Goal: Task Accomplishment & Management: Manage account settings

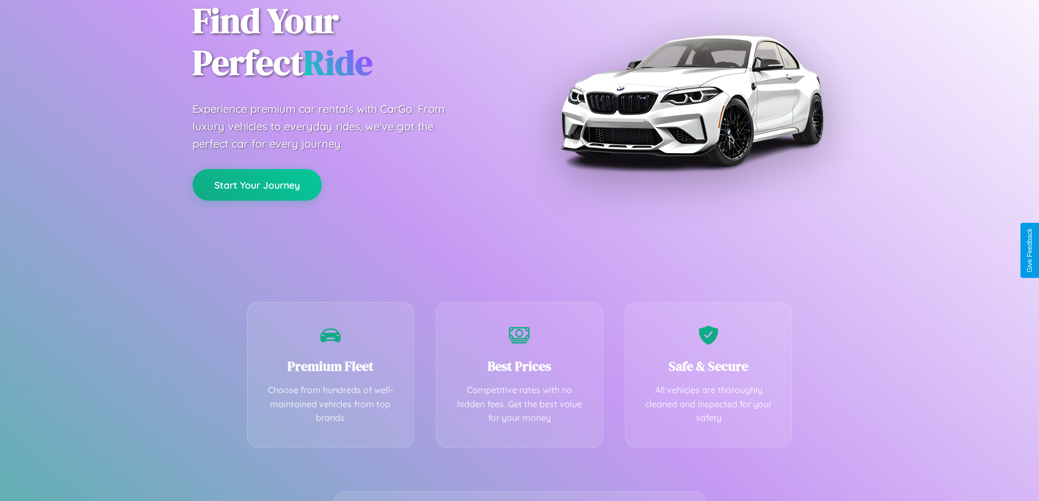
scroll to position [215, 0]
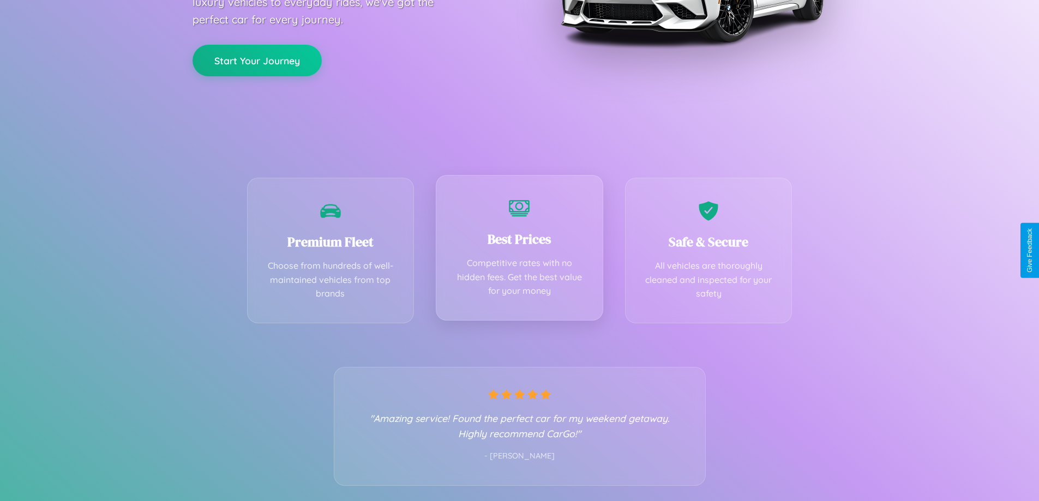
click at [519, 250] on div "Best Prices Competitive rates with no hidden fees. Get the best value for your …" at bounding box center [519, 248] width 167 height 146
click at [257, 59] on button "Start Your Journey" at bounding box center [256, 60] width 129 height 32
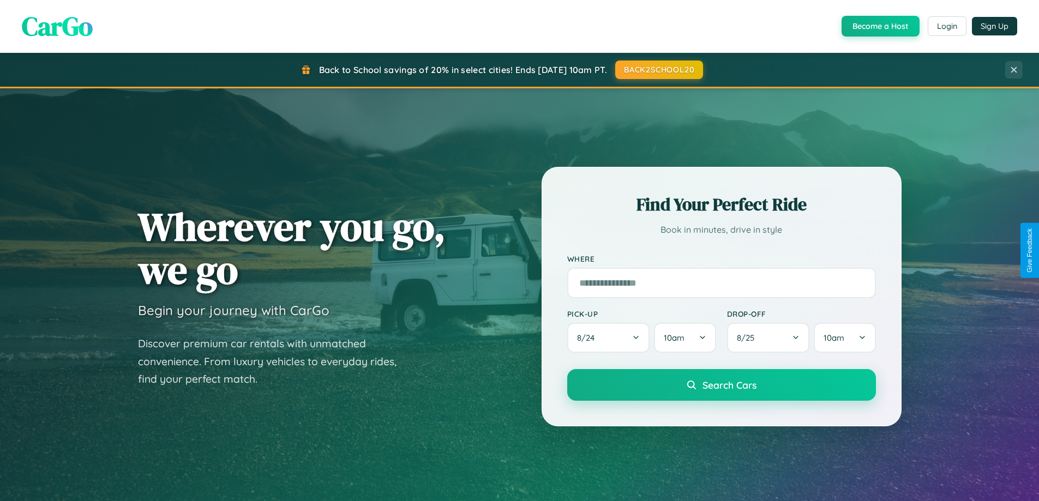
scroll to position [750, 0]
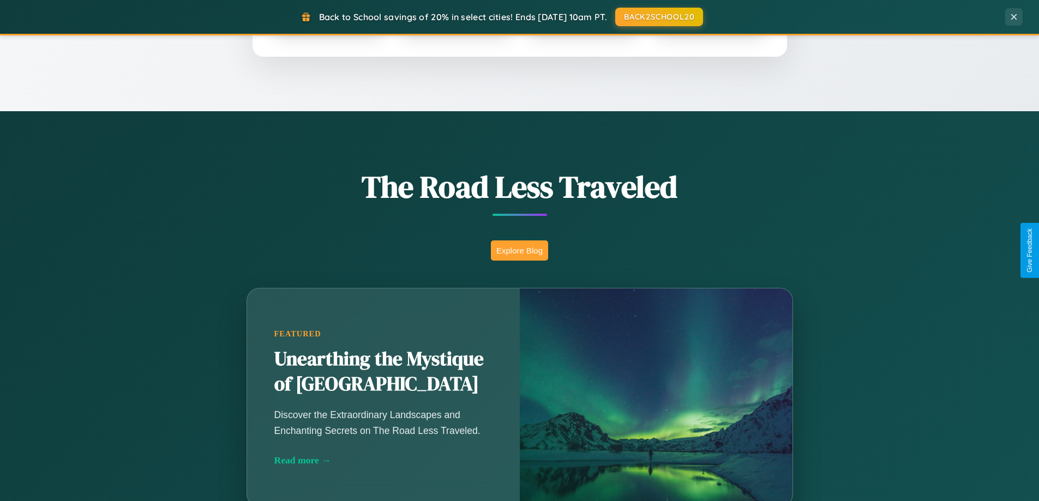
click at [519, 250] on button "Explore Blog" at bounding box center [519, 250] width 57 height 20
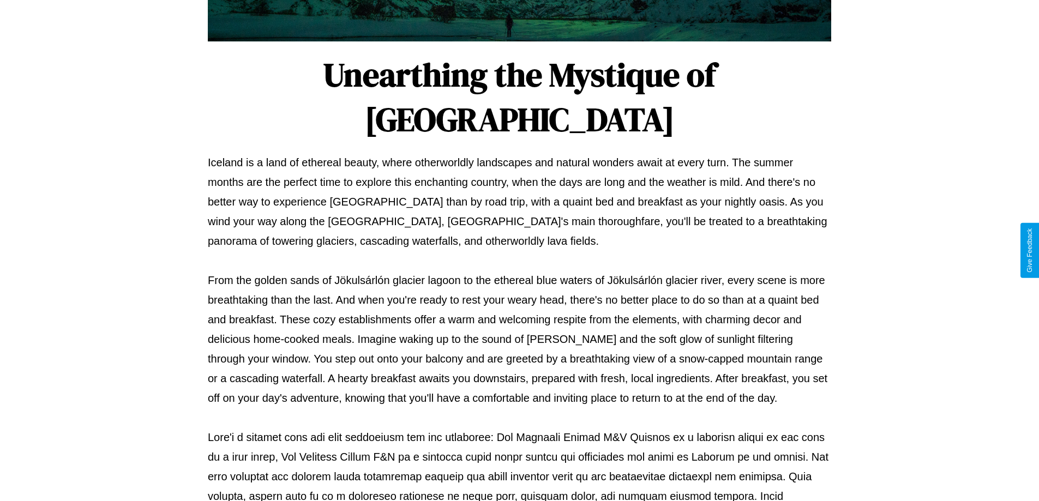
scroll to position [353, 0]
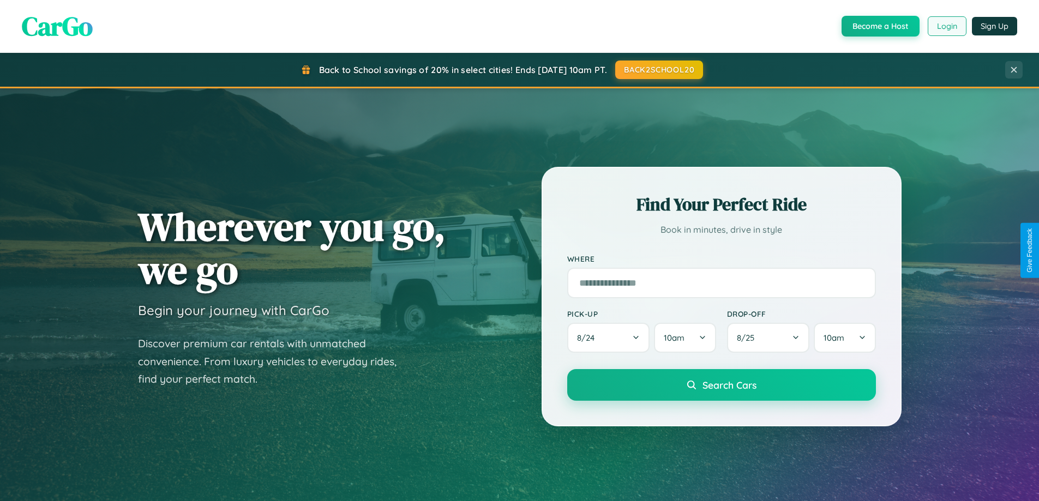
click at [946, 26] on button "Login" at bounding box center [946, 26] width 39 height 20
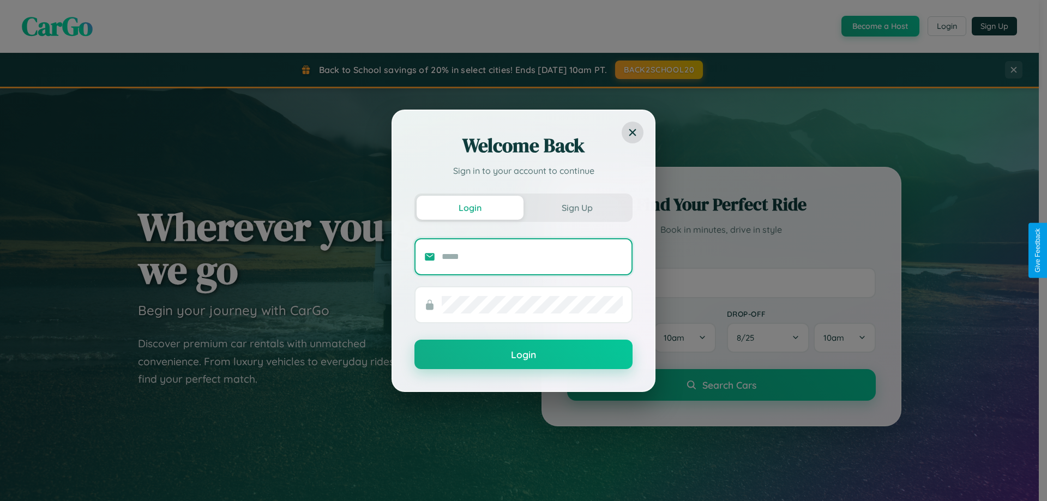
click at [532, 256] on input "text" at bounding box center [532, 256] width 181 height 17
type input "**********"
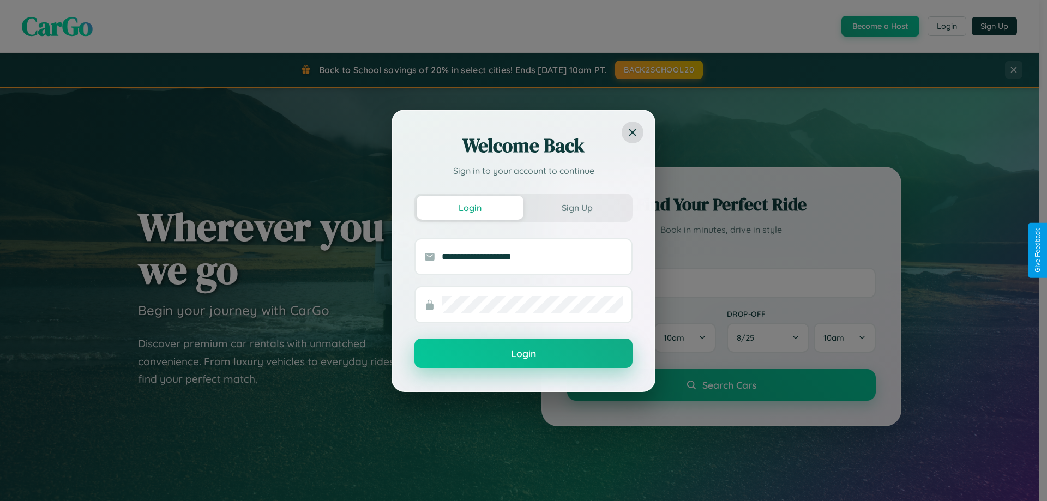
click at [523, 353] on button "Login" at bounding box center [523, 353] width 218 height 29
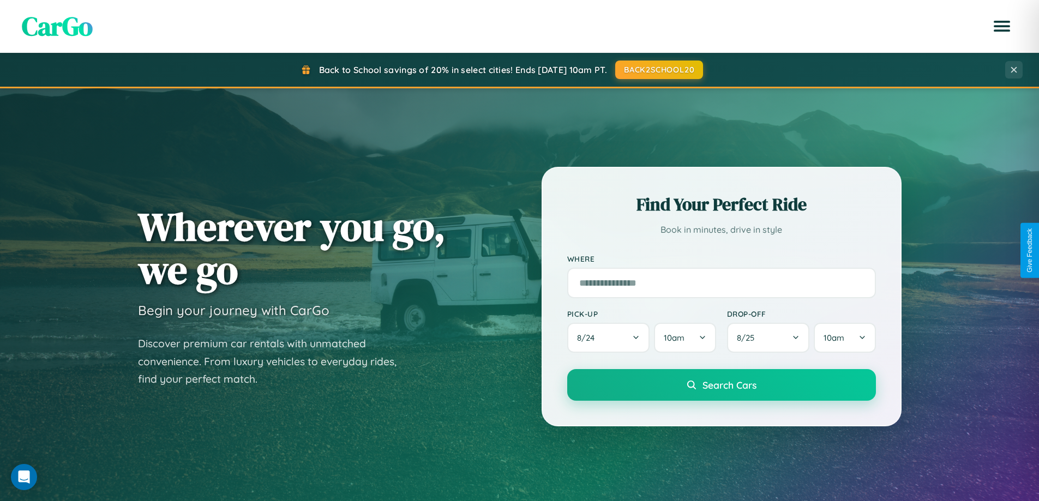
scroll to position [32, 0]
